Goal: Task Accomplishment & Management: Manage account settings

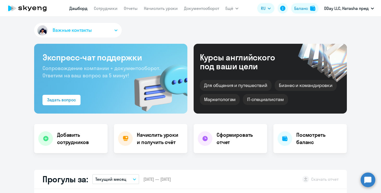
select select "30"
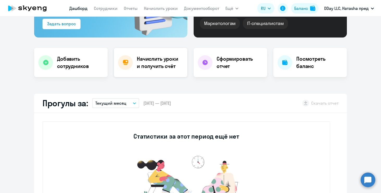
click at [166, 64] on h4 "Начислить уроки и получить счёт" at bounding box center [159, 62] width 45 height 15
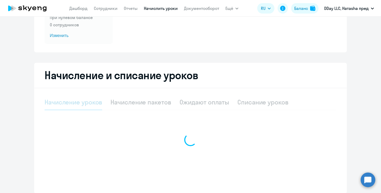
select select "10"
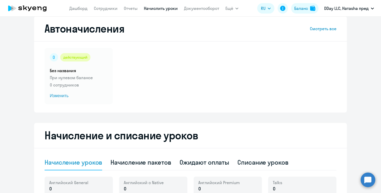
scroll to position [7, 0]
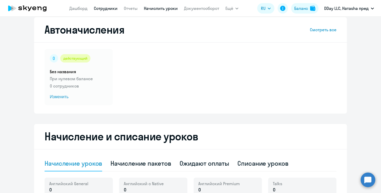
click at [107, 10] on link "Сотрудники" at bounding box center [106, 8] width 24 height 5
select select "30"
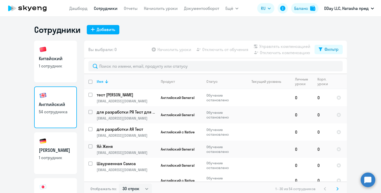
click at [59, 152] on h3 "[PERSON_NAME]" at bounding box center [55, 150] width 33 height 7
select select "30"
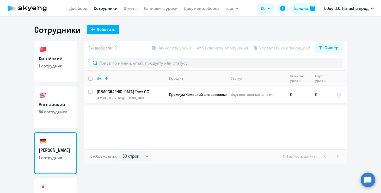
click at [91, 92] on input "select row 42317656" at bounding box center [93, 95] width 10 height 10
checkbox input "true"
click at [179, 47] on span "Начислить уроки" at bounding box center [174, 48] width 34 height 6
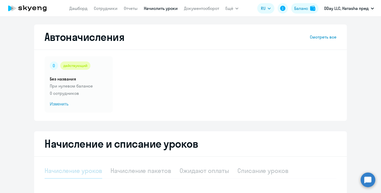
select select "10"
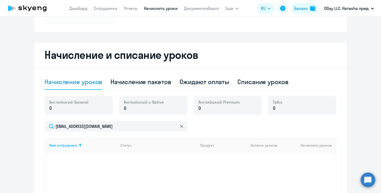
scroll to position [121, 0]
